Goal: Transaction & Acquisition: Purchase product/service

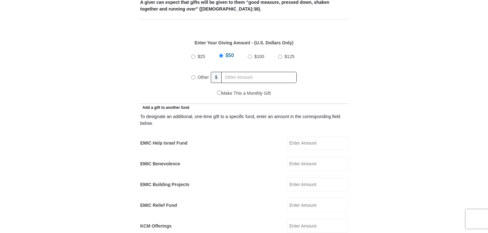
scroll to position [283, 0]
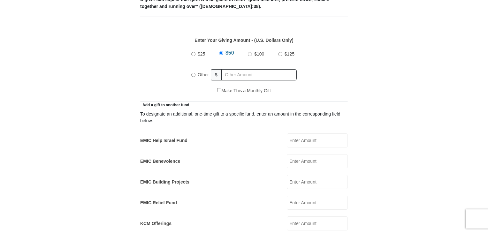
click at [249, 52] on input "$100" at bounding box center [250, 54] width 4 height 4
radio input "true"
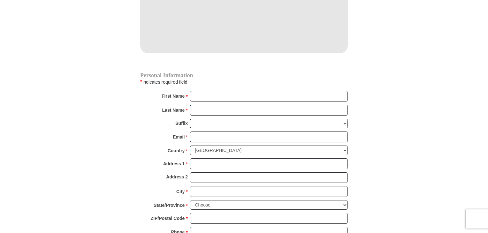
scroll to position [591, 0]
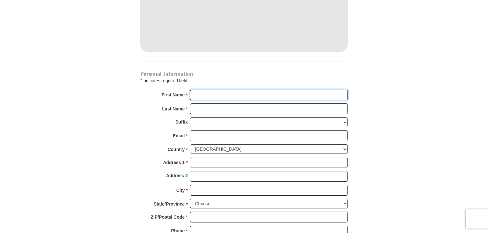
click at [195, 90] on input "First Name *" at bounding box center [269, 95] width 158 height 11
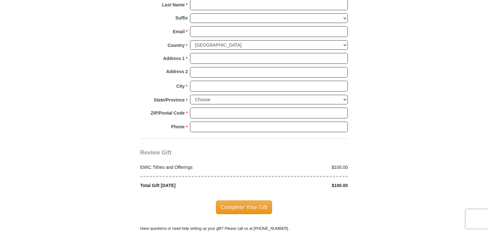
scroll to position [701, 0]
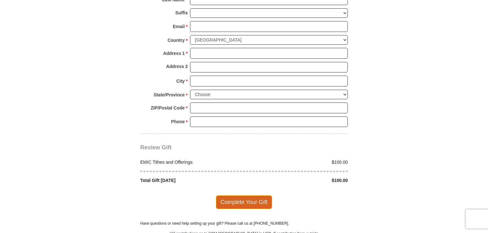
click at [241, 196] on span "Complete Your Gift" at bounding box center [244, 202] width 57 height 13
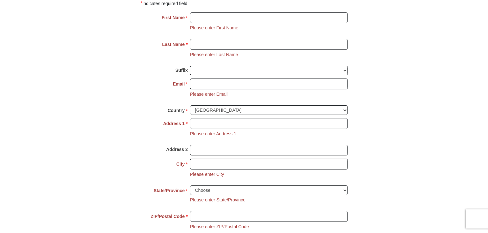
scroll to position [667, 0]
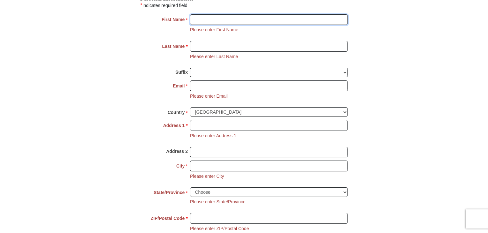
click at [196, 14] on input "First Name *" at bounding box center [269, 19] width 158 height 11
type input "[PERSON_NAME]"
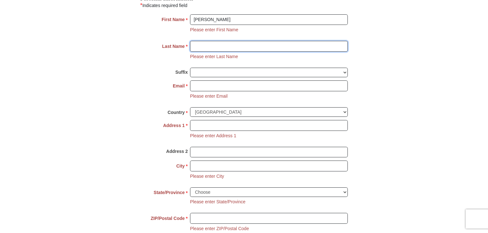
click at [197, 41] on input "Last Name *" at bounding box center [269, 46] width 158 height 11
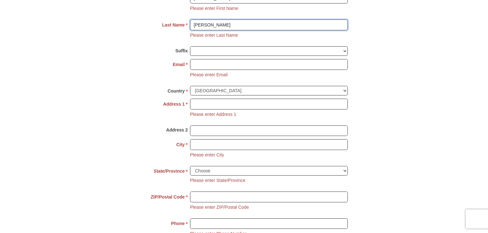
scroll to position [699, 0]
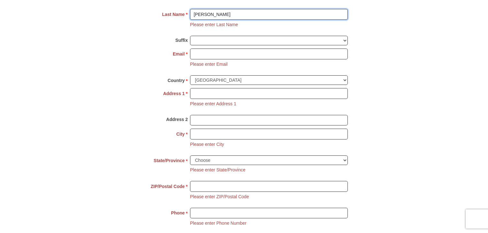
type input "[PERSON_NAME]"
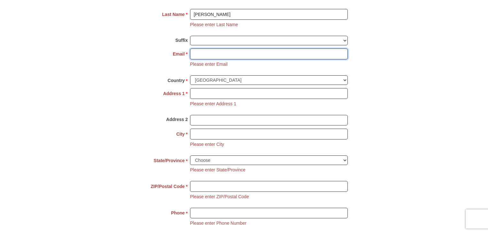
click at [199, 49] on input "Email *" at bounding box center [269, 54] width 158 height 11
type input "[EMAIL_ADDRESS][DOMAIN_NAME]"
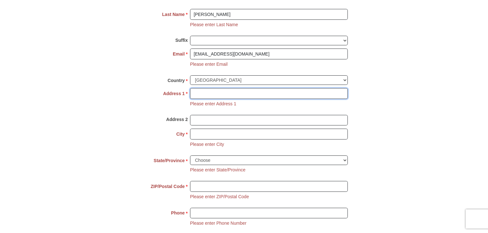
type input "[STREET_ADDRESS]"
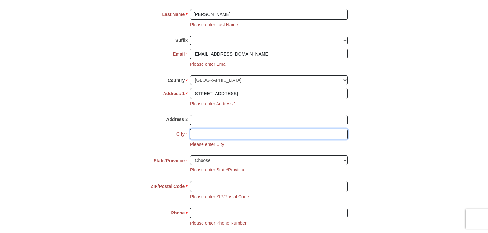
type input "[GEOGRAPHIC_DATA]"
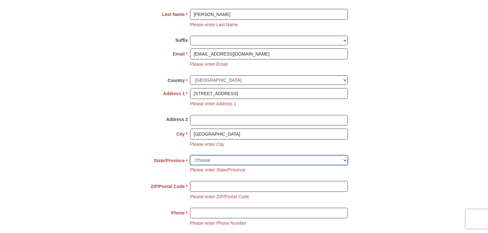
select select "AZ"
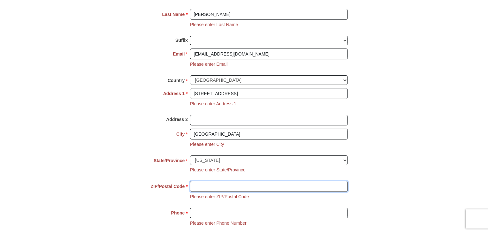
type input "86406"
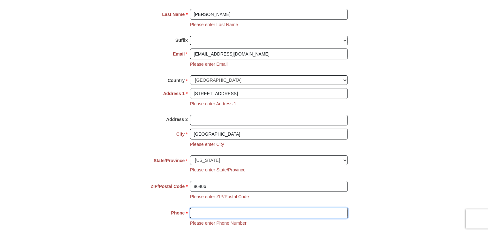
type input "7193219326"
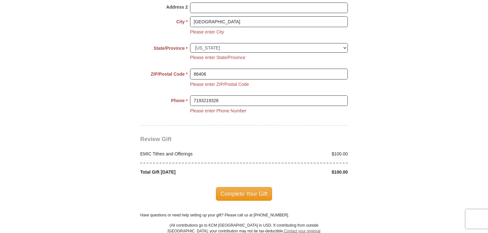
scroll to position [795, 0]
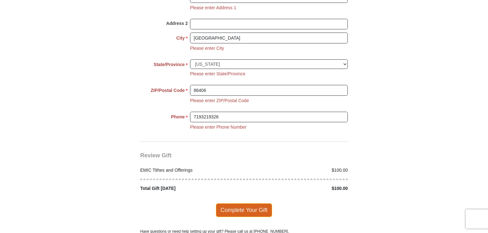
click at [242, 204] on span "Complete Your Gift" at bounding box center [244, 210] width 57 height 13
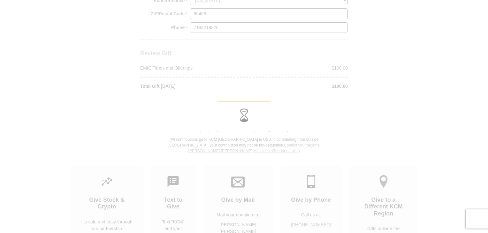
scroll to position [757, 0]
